Goal: Find specific page/section: Find specific page/section

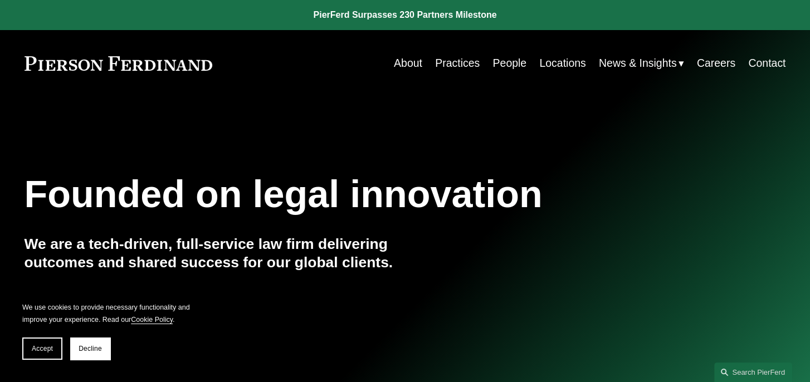
click at [517, 66] on link "People" at bounding box center [509, 63] width 34 height 22
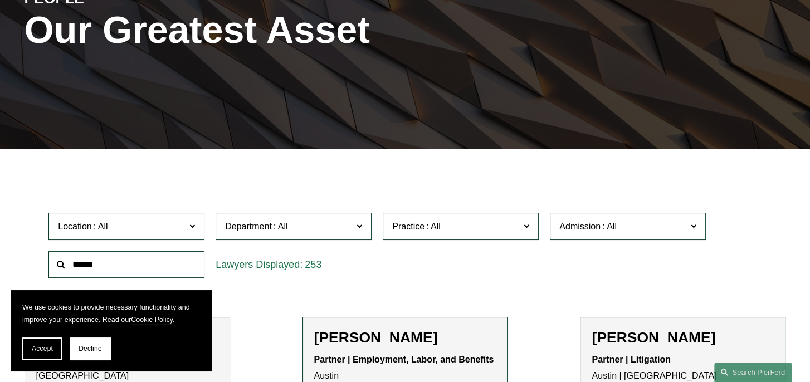
scroll to position [223, 0]
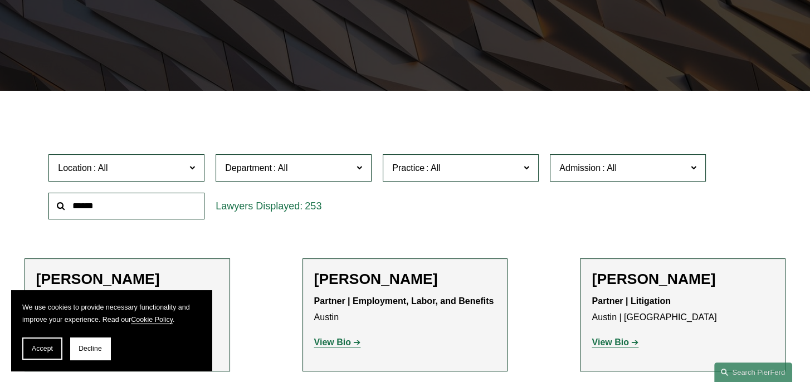
click at [123, 213] on input "text" at bounding box center [126, 206] width 156 height 27
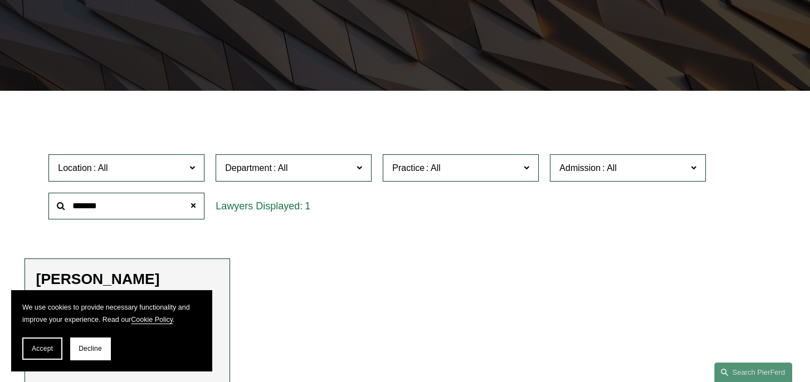
type input "*******"
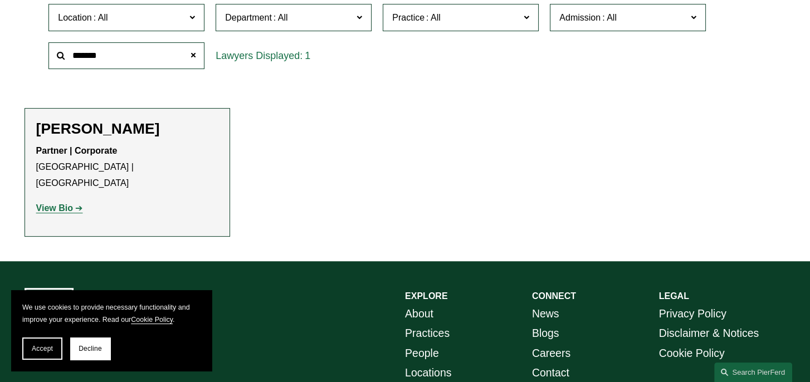
scroll to position [390, 0]
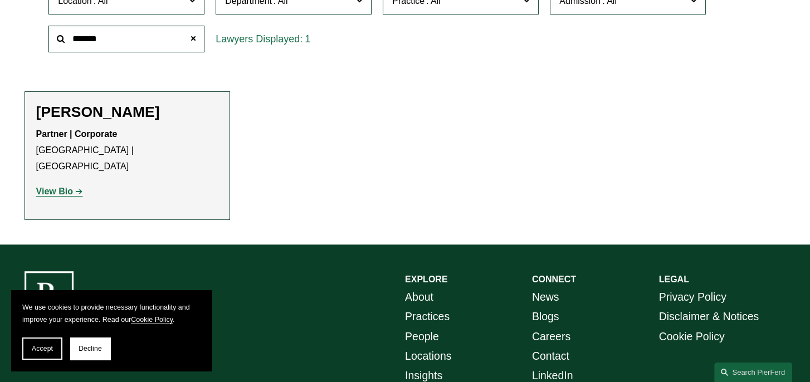
click at [51, 187] on strong "View Bio" at bounding box center [54, 191] width 37 height 9
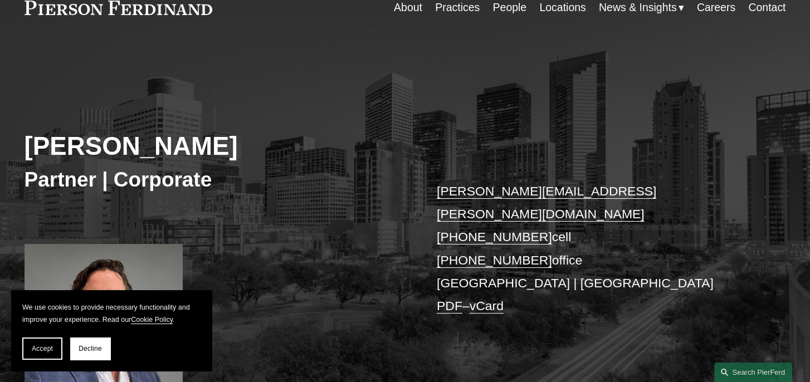
scroll to position [167, 0]
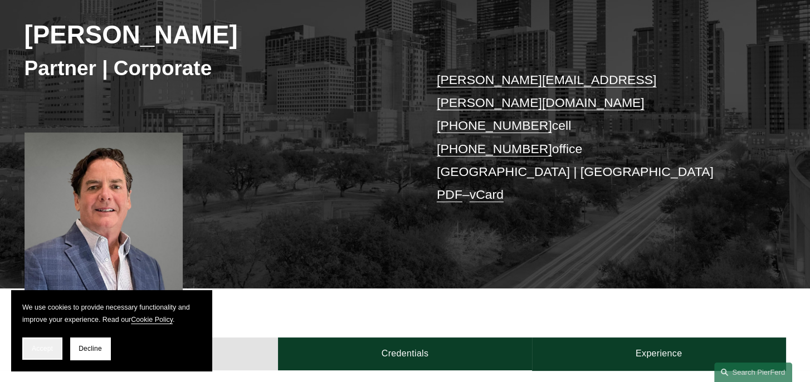
click at [48, 348] on span "Accept" at bounding box center [42, 349] width 21 height 8
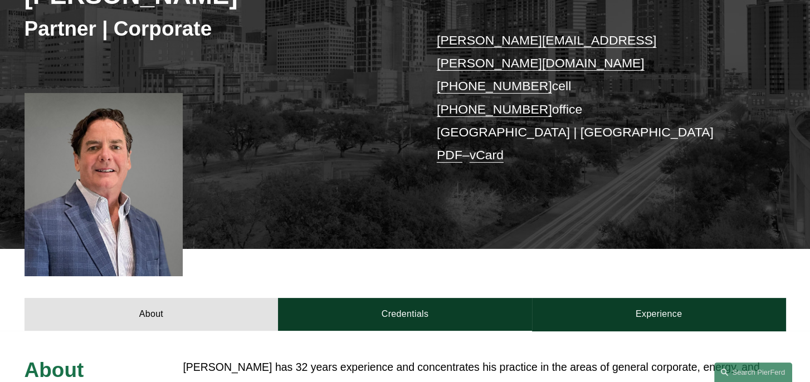
scroll to position [223, 0]
